Goal: Learn about a topic

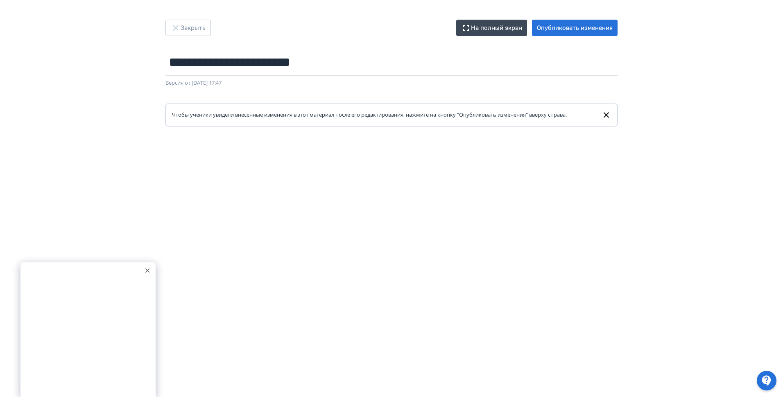
click at [148, 269] on icon at bounding box center [147, 271] width 4 height 4
click at [203, 25] on button "Закрыть" at bounding box center [188, 28] width 45 height 16
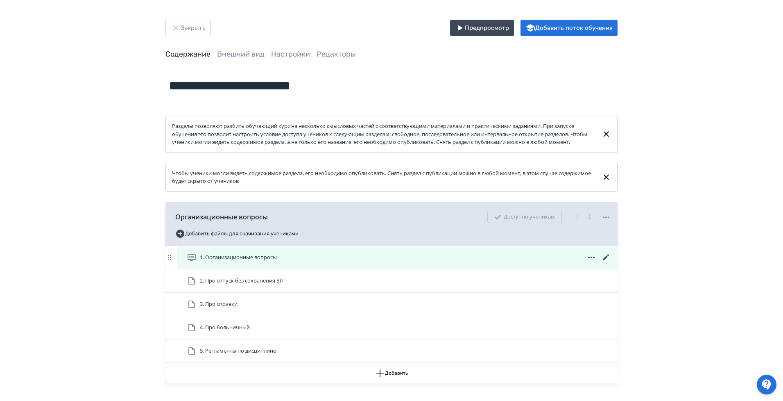
click at [377, 262] on div "1. Организационные вопросы" at bounding box center [399, 257] width 424 height 10
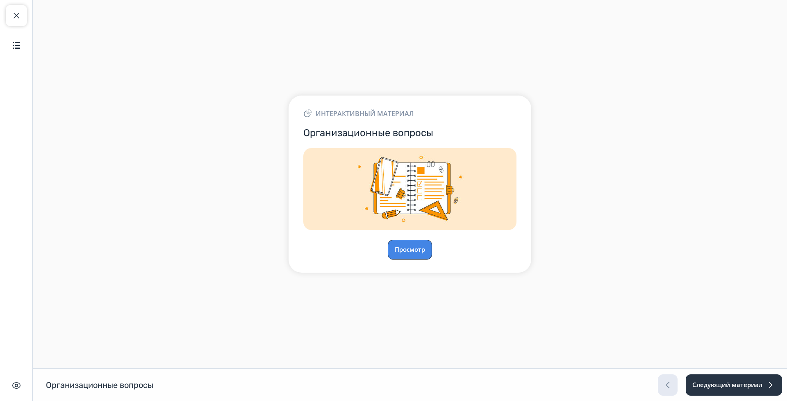
click at [409, 254] on button "Просмотр" at bounding box center [410, 250] width 44 height 20
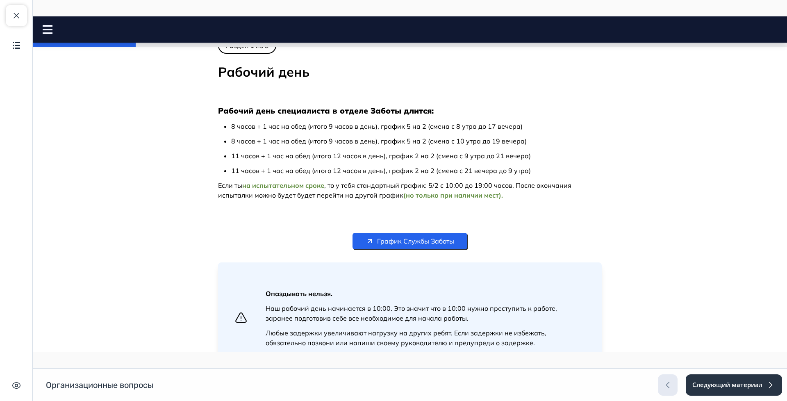
scroll to position [184, 0]
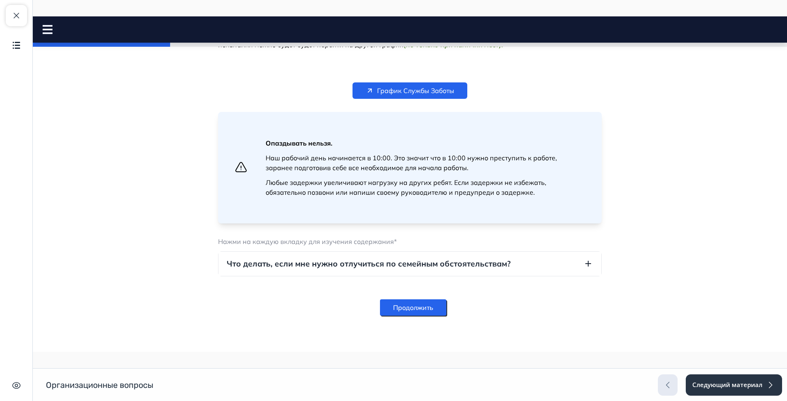
click at [426, 305] on button "Продолжить" at bounding box center [413, 307] width 66 height 16
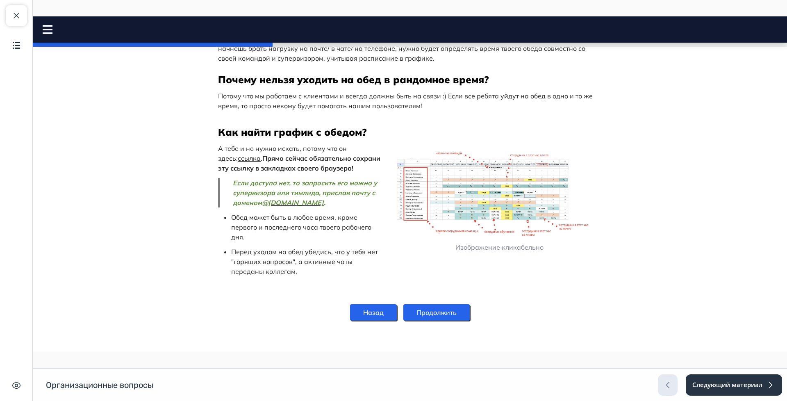
scroll to position [110, 0]
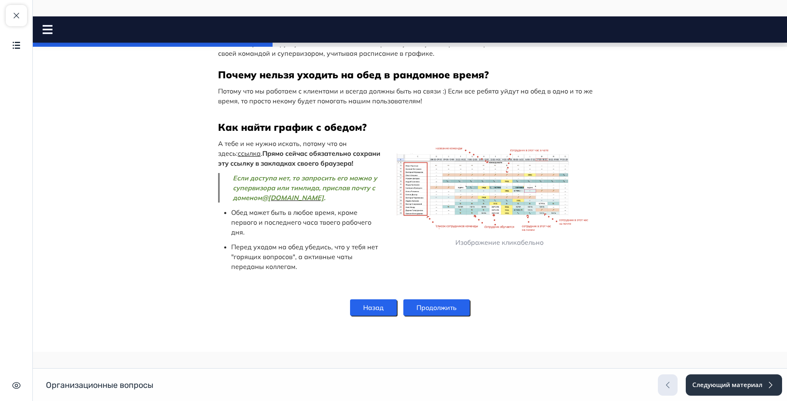
click at [440, 306] on button "Продолжить" at bounding box center [436, 307] width 66 height 16
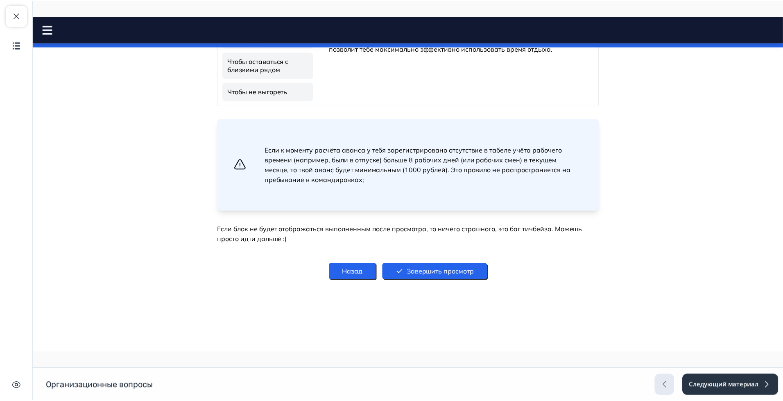
scroll to position [1330, 0]
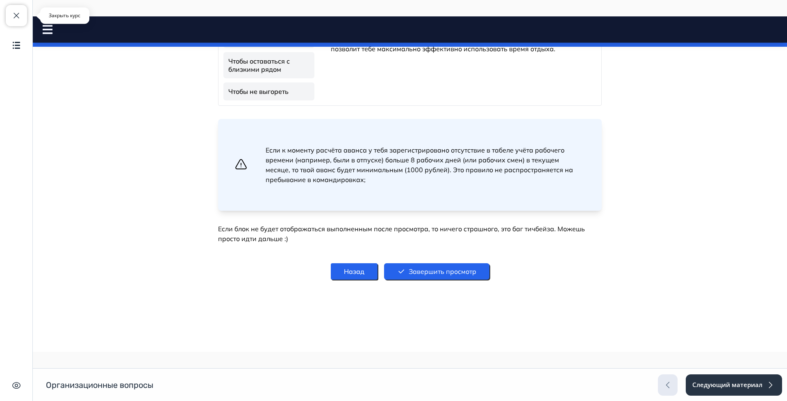
click at [19, 12] on span "button" at bounding box center [16, 16] width 10 height 10
